Goal: Transaction & Acquisition: Download file/media

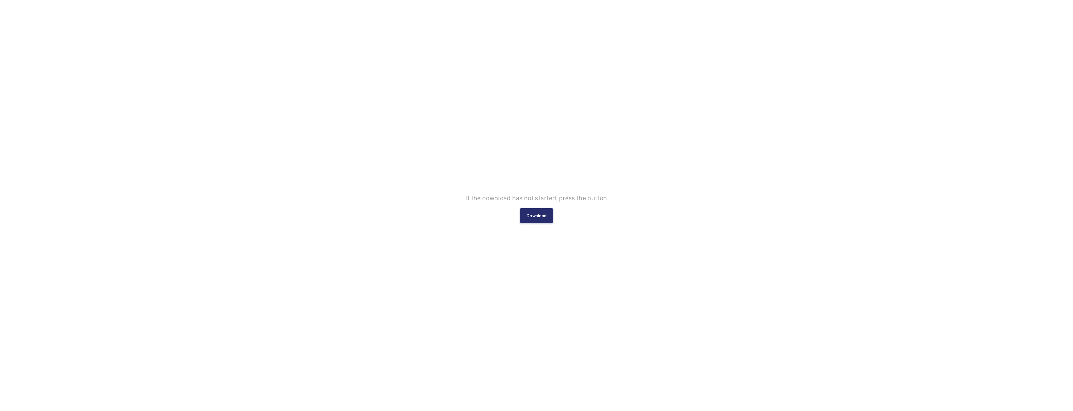
click at [518, 206] on div "If the download has not started, press the button Download" at bounding box center [536, 205] width 141 height 35
click at [523, 213] on button "Download" at bounding box center [536, 215] width 33 height 15
click at [534, 217] on button "Download" at bounding box center [536, 215] width 33 height 15
click at [547, 213] on button "Download" at bounding box center [536, 215] width 33 height 15
click at [543, 209] on div "If the download has not started, press the button Download" at bounding box center [536, 205] width 141 height 35
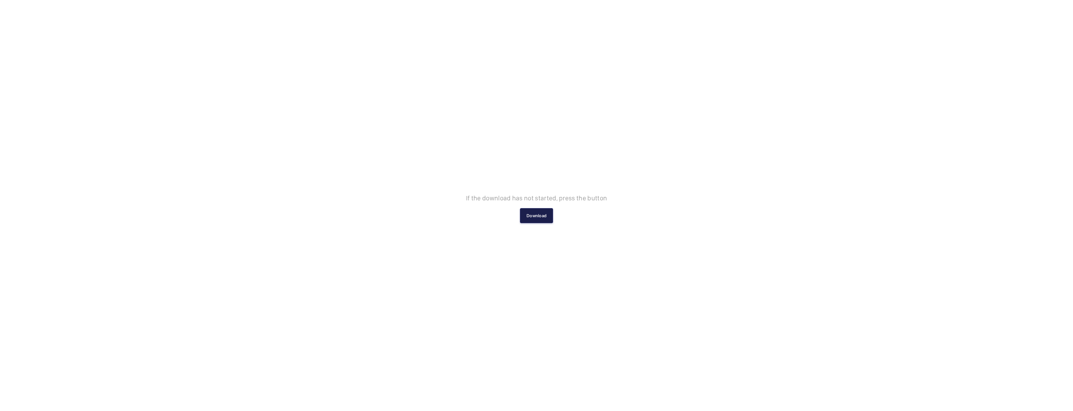
click at [538, 214] on button "Download" at bounding box center [536, 215] width 33 height 15
click at [531, 212] on p "Downloading..." at bounding box center [536, 210] width 43 height 8
click at [531, 211] on p "Downloading..." at bounding box center [536, 210] width 43 height 8
click at [533, 211] on p "Downloading..." at bounding box center [536, 210] width 43 height 8
click at [532, 211] on button "Download" at bounding box center [536, 215] width 33 height 15
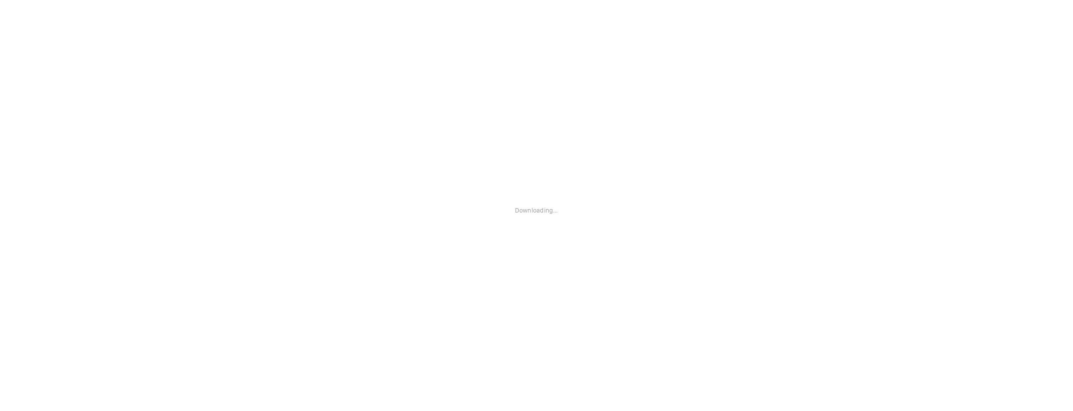
click at [537, 218] on div "Downloading..." at bounding box center [536, 205] width 43 height 30
click at [531, 210] on button "Download" at bounding box center [536, 215] width 33 height 15
click at [535, 218] on button "Download" at bounding box center [536, 215] width 33 height 15
click at [524, 216] on button "Download" at bounding box center [536, 215] width 33 height 15
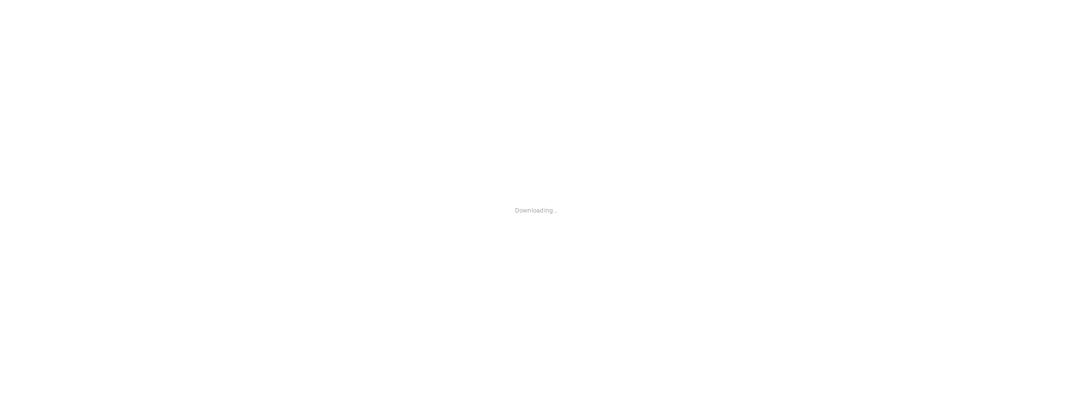
click at [539, 215] on div "Downloading..." at bounding box center [536, 205] width 43 height 30
click at [535, 213] on p "Downloading..." at bounding box center [536, 210] width 43 height 8
click at [534, 212] on p "Downloading..." at bounding box center [536, 210] width 43 height 8
click at [528, 212] on button "Download" at bounding box center [536, 215] width 33 height 15
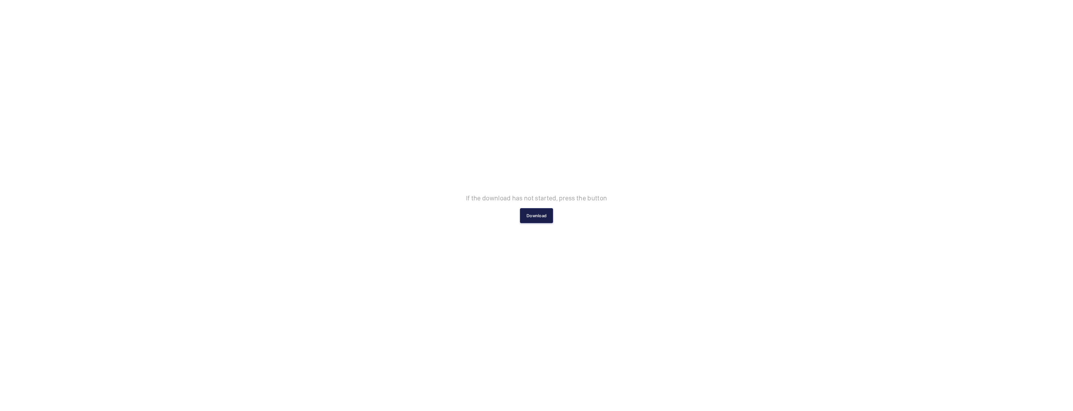
click at [549, 216] on button "Download" at bounding box center [536, 215] width 33 height 15
click at [540, 214] on button "Download" at bounding box center [536, 215] width 33 height 15
drag, startPoint x: 564, startPoint y: 221, endPoint x: 516, endPoint y: 217, distance: 47.8
click at [536, 225] on div "Downloading..." at bounding box center [536, 205] width 1073 height 411
drag, startPoint x: 516, startPoint y: 217, endPoint x: 523, endPoint y: 216, distance: 7.9
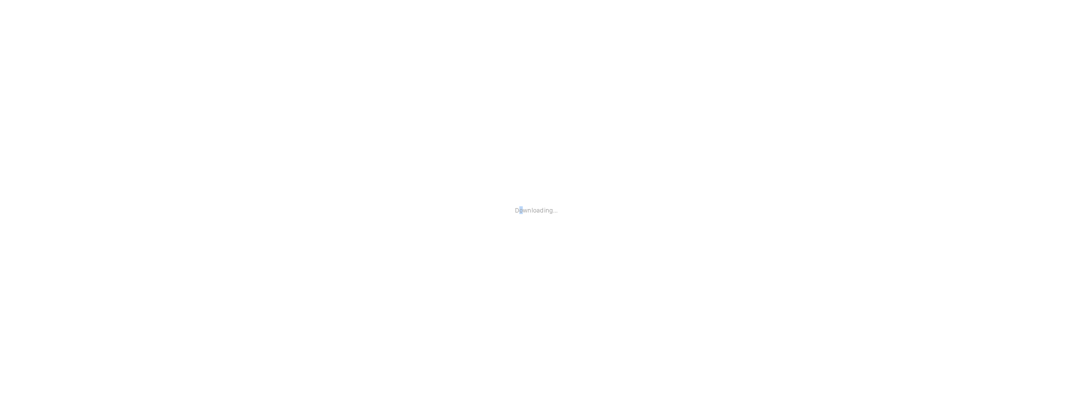
click at [522, 216] on div "Downloading..." at bounding box center [536, 205] width 43 height 30
click at [542, 212] on p "Downloading..." at bounding box center [536, 210] width 43 height 8
